Goal: Book appointment/travel/reservation

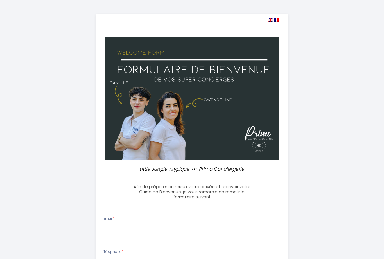
select select
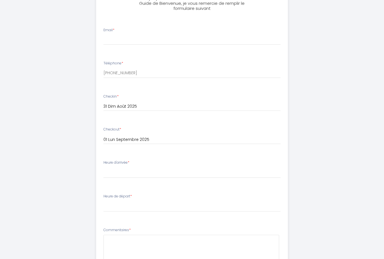
scroll to position [189, 0]
click at [115, 173] on select "16:00 16:30 17:00 17:30 18:00 18:30 19:00 19:30 20:00 20:30 21:00 21:30 22:00 2…" at bounding box center [193, 172] width 178 height 11
select select "19:00"
click at [111, 204] on select "00:00 00:30 01:00 01:30 02:00 02:30 03:00 03:30 04:00 04:30 05:00 05:30 06:00 0…" at bounding box center [193, 206] width 178 height 11
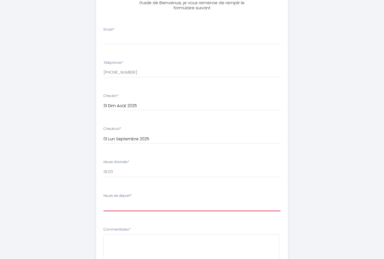
select select "11:00"
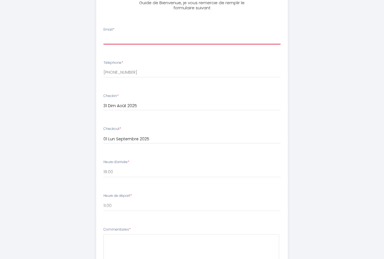
click at [118, 41] on input "Email *" at bounding box center [193, 39] width 178 height 10
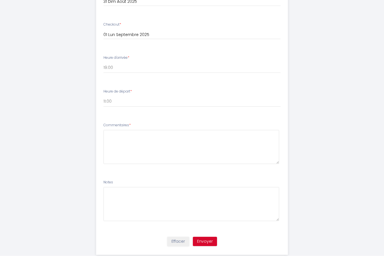
type input "[EMAIL_ADDRESS][DOMAIN_NAME]"
click at [203, 240] on button "Envoyer" at bounding box center [205, 245] width 24 height 10
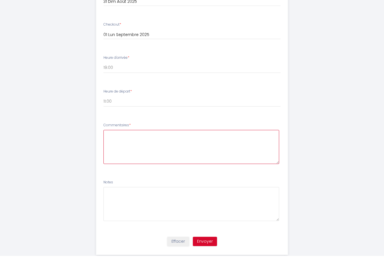
type textarea "_"
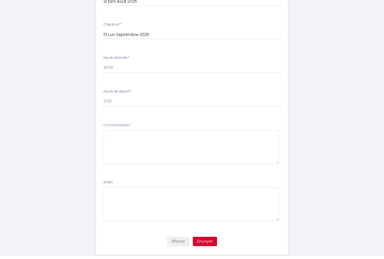
click at [205, 240] on button "Envoyer" at bounding box center [205, 245] width 24 height 10
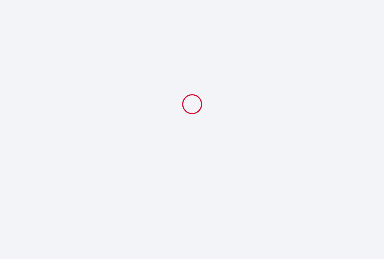
scroll to position [0, 0]
select select "19:00"
select select "11:00"
